Goal: Answer question/provide support: Share knowledge or assist other users

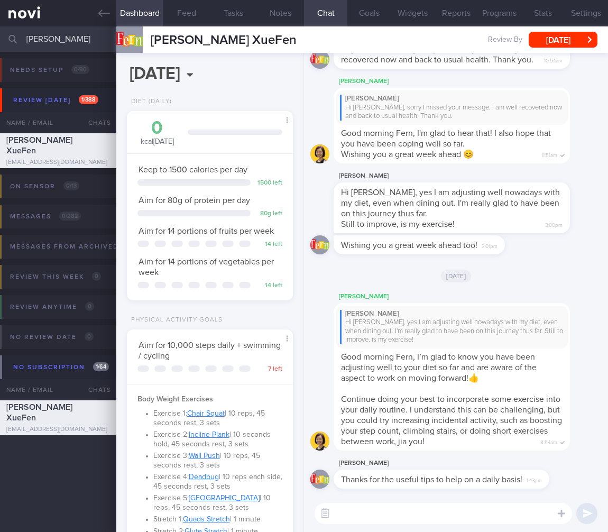
select select "7"
drag, startPoint x: 415, startPoint y: 510, endPoint x: 334, endPoint y: 502, distance: 81.2
click at [415, 510] on textarea at bounding box center [442, 512] width 257 height 21
click at [328, 507] on button "button" at bounding box center [324, 513] width 19 height 19
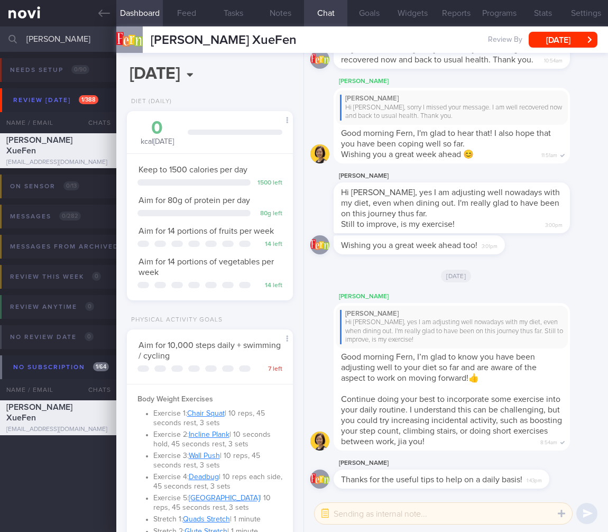
click at [365, 508] on textarea at bounding box center [442, 512] width 257 height 21
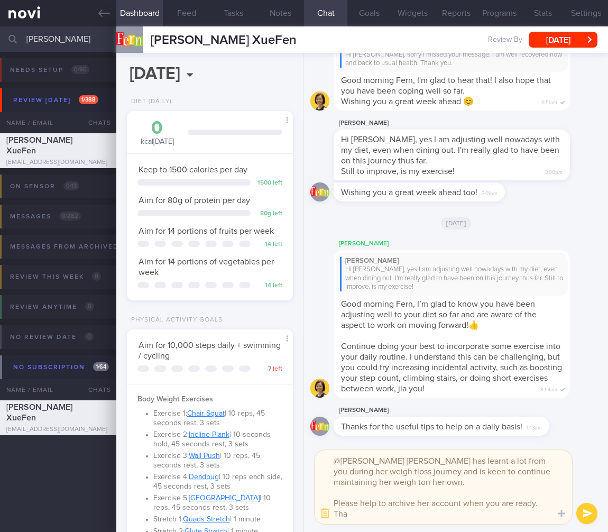
scroll to position [0, 0]
type textarea "@[PERSON_NAME] [PERSON_NAME] has learnt a lot from you during her weigh tloss j…"
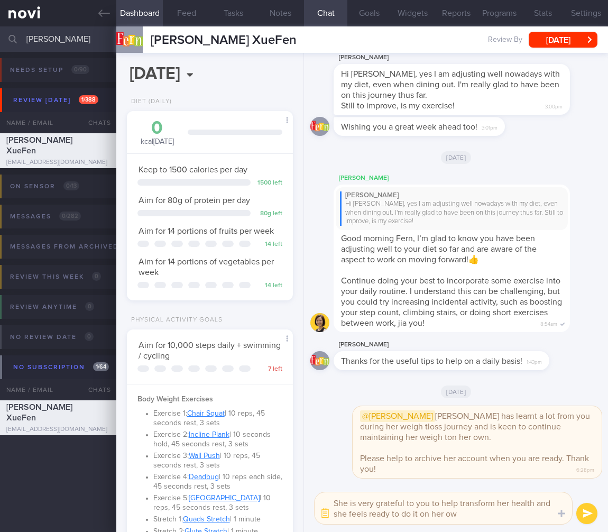
type textarea "She is very grateful to you to help transform her health and she feels ready to…"
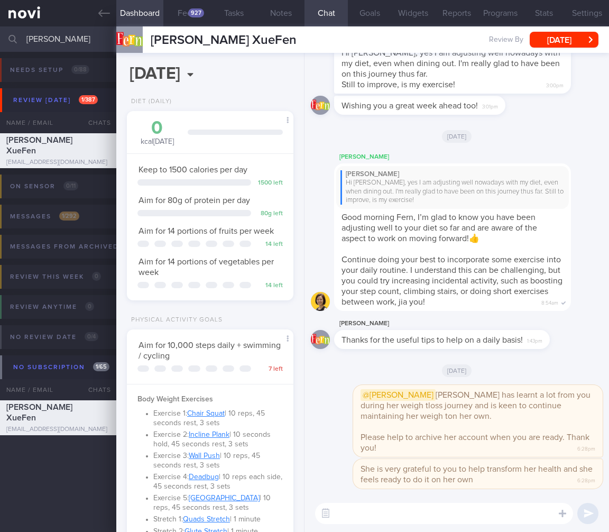
select select "7"
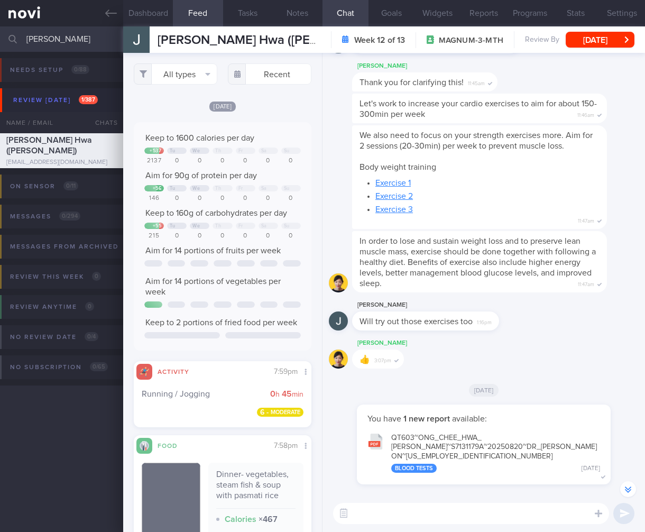
select select "7"
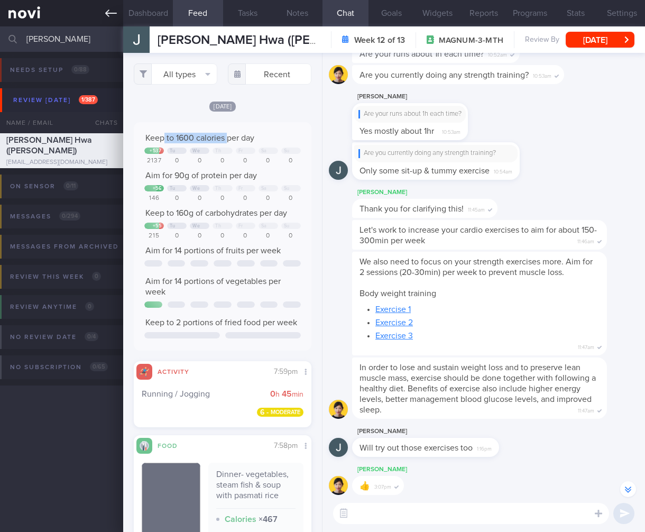
click at [30, 16] on link at bounding box center [61, 13] width 123 height 26
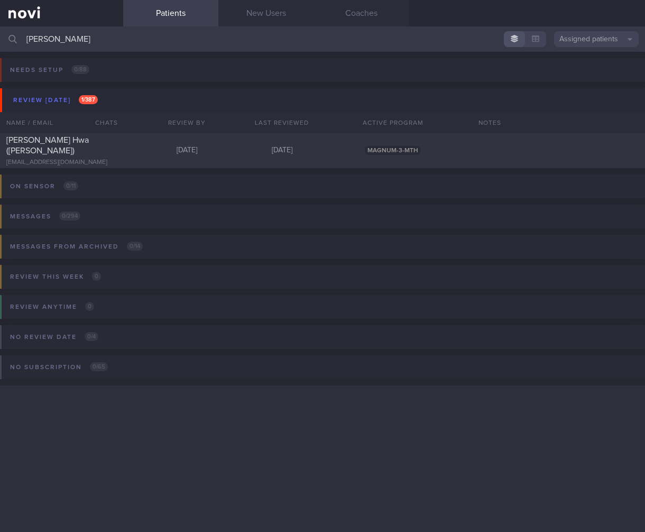
drag, startPoint x: 86, startPoint y: 50, endPoint x: 13, endPoint y: 39, distance: 73.8
click at [14, 39] on div "jack ong Assigned patients Assigned patients All active patients Archived patie…" at bounding box center [322, 38] width 645 height 25
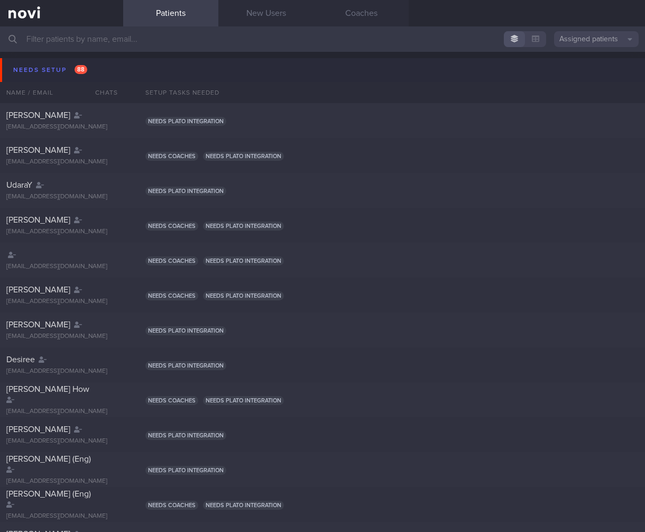
click at [98, 72] on button "Needs setup 88" at bounding box center [324, 70] width 648 height 24
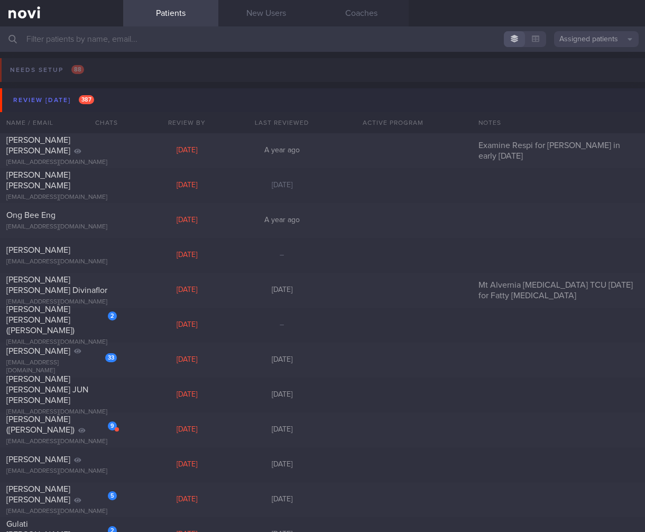
click at [97, 92] on button "Review today 387" at bounding box center [324, 100] width 648 height 24
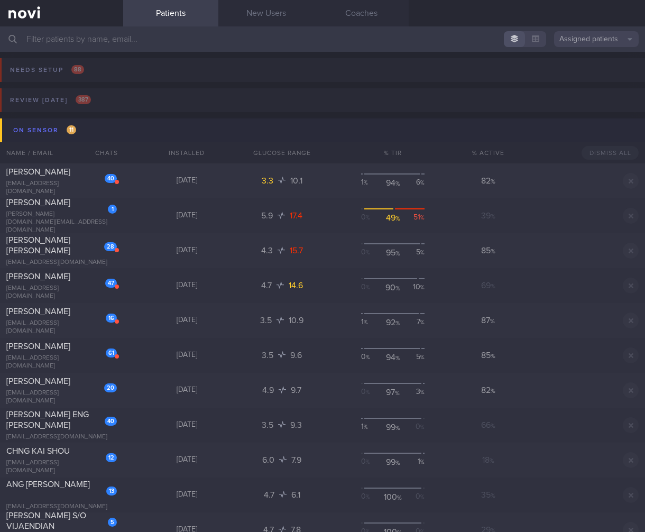
click at [111, 119] on button "On sensor 11" at bounding box center [324, 130] width 648 height 24
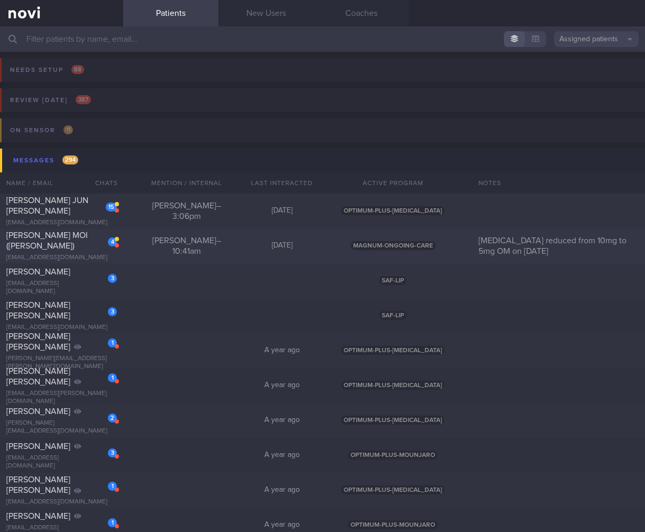
click at [151, 231] on div "4 CHONG NYUEN MOI (JOMINE) jomchong@singnet.com.sg Elizabeth – 10:41am 8 days a…" at bounding box center [322, 245] width 645 height 35
select select "7"
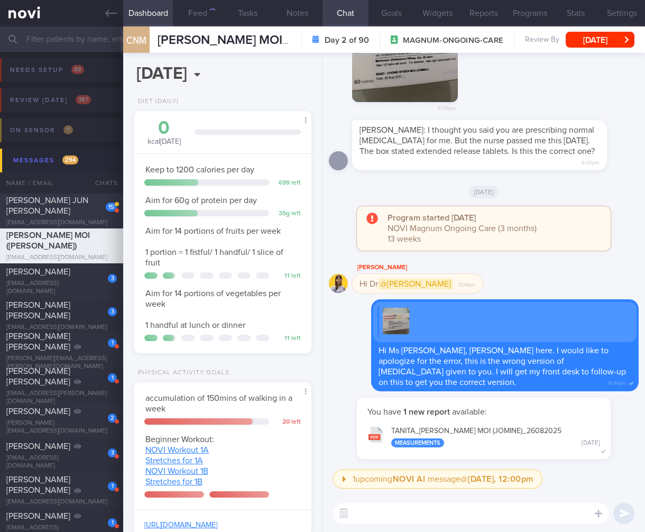
scroll to position [90, 151]
click at [55, 206] on span "LIM WEI JUN JANUS" at bounding box center [47, 205] width 82 height 19
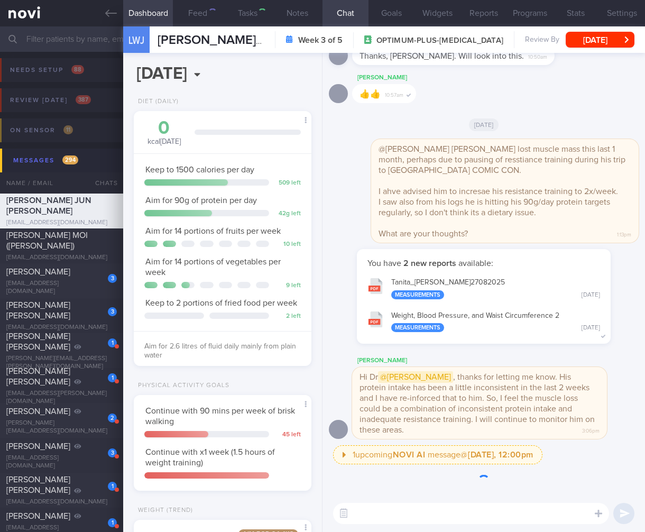
scroll to position [90, 151]
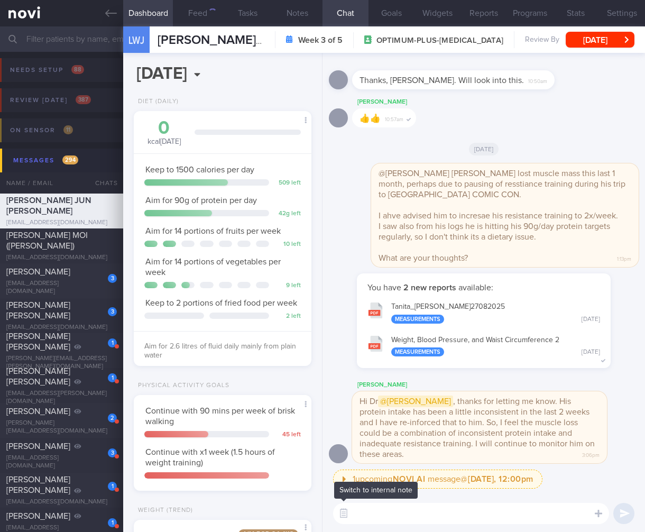
drag, startPoint x: 345, startPoint y: 519, endPoint x: 369, endPoint y: 513, distance: 25.1
click at [345, 519] on button "button" at bounding box center [343, 513] width 19 height 19
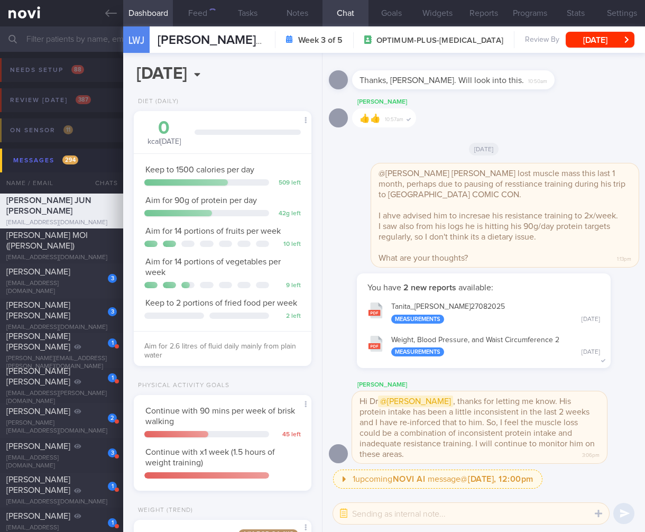
click at [385, 511] on textarea at bounding box center [471, 512] width 276 height 21
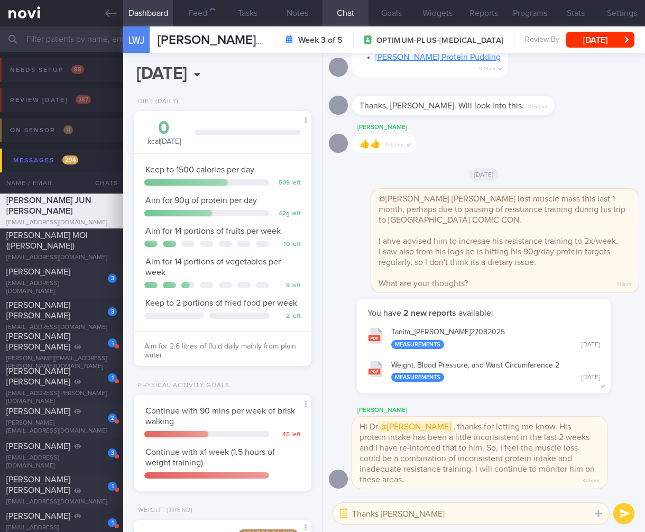
type textarea "Thanks Sharon!"
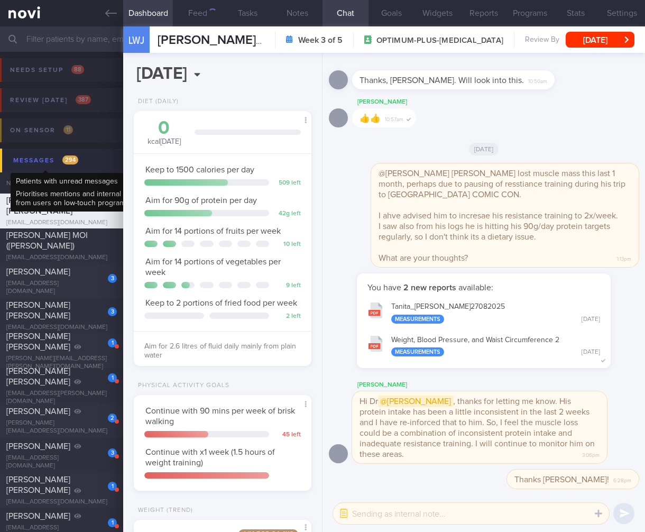
click at [79, 161] on div "Messages 294" at bounding box center [46, 160] width 70 height 14
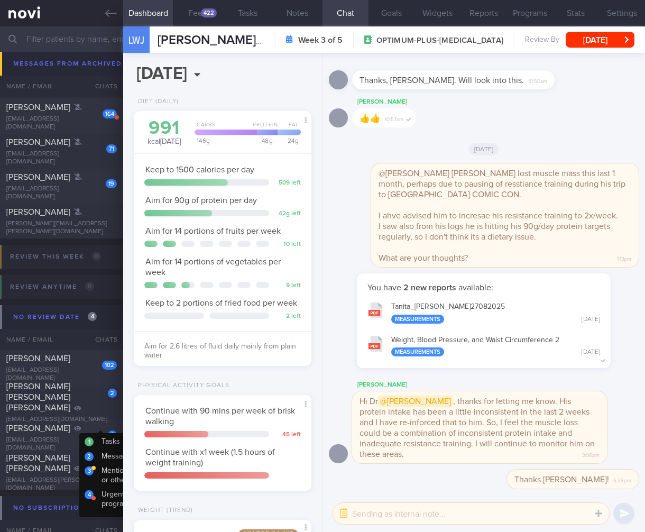
scroll to position [586, 0]
